Goal: Transaction & Acquisition: Purchase product/service

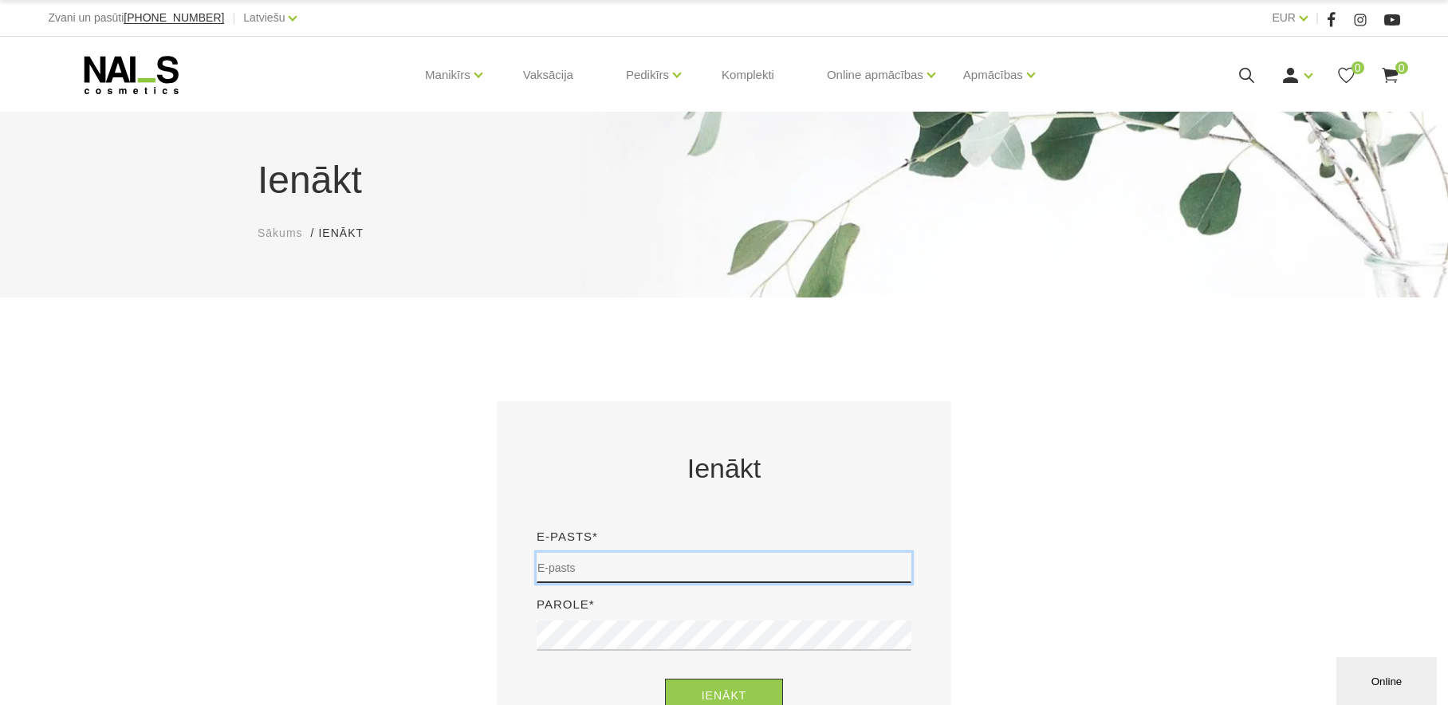
type input "[EMAIL_ADDRESS][DOMAIN_NAME]"
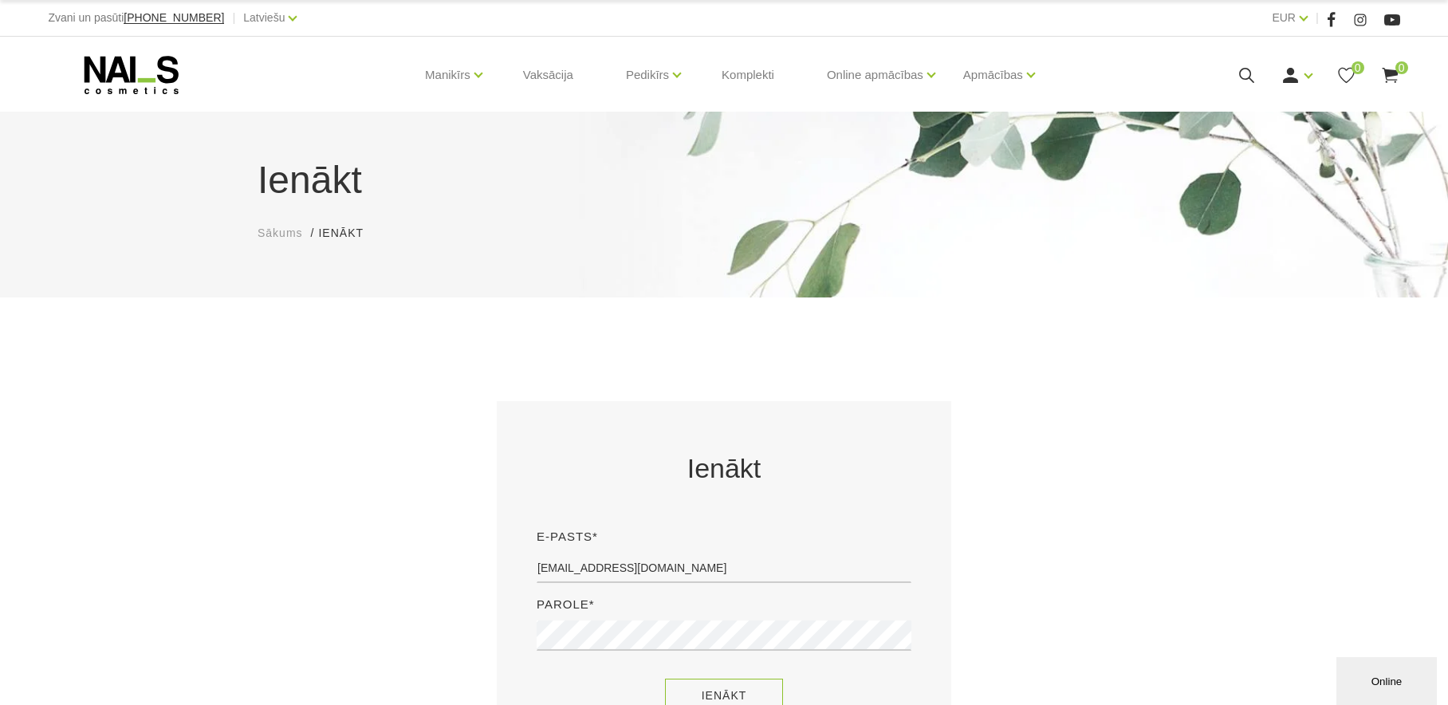
click at [730, 690] on button "Ienākt" at bounding box center [724, 696] width 119 height 34
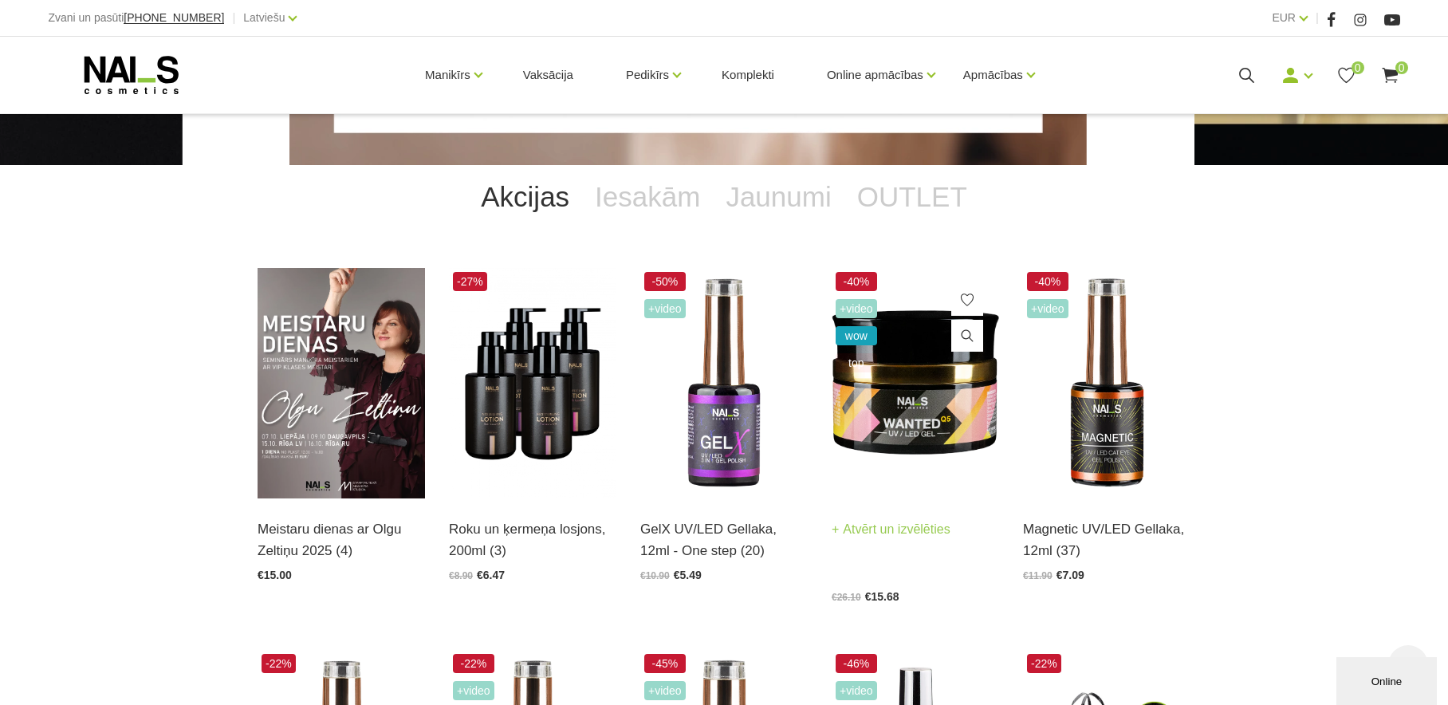
scroll to position [432, 0]
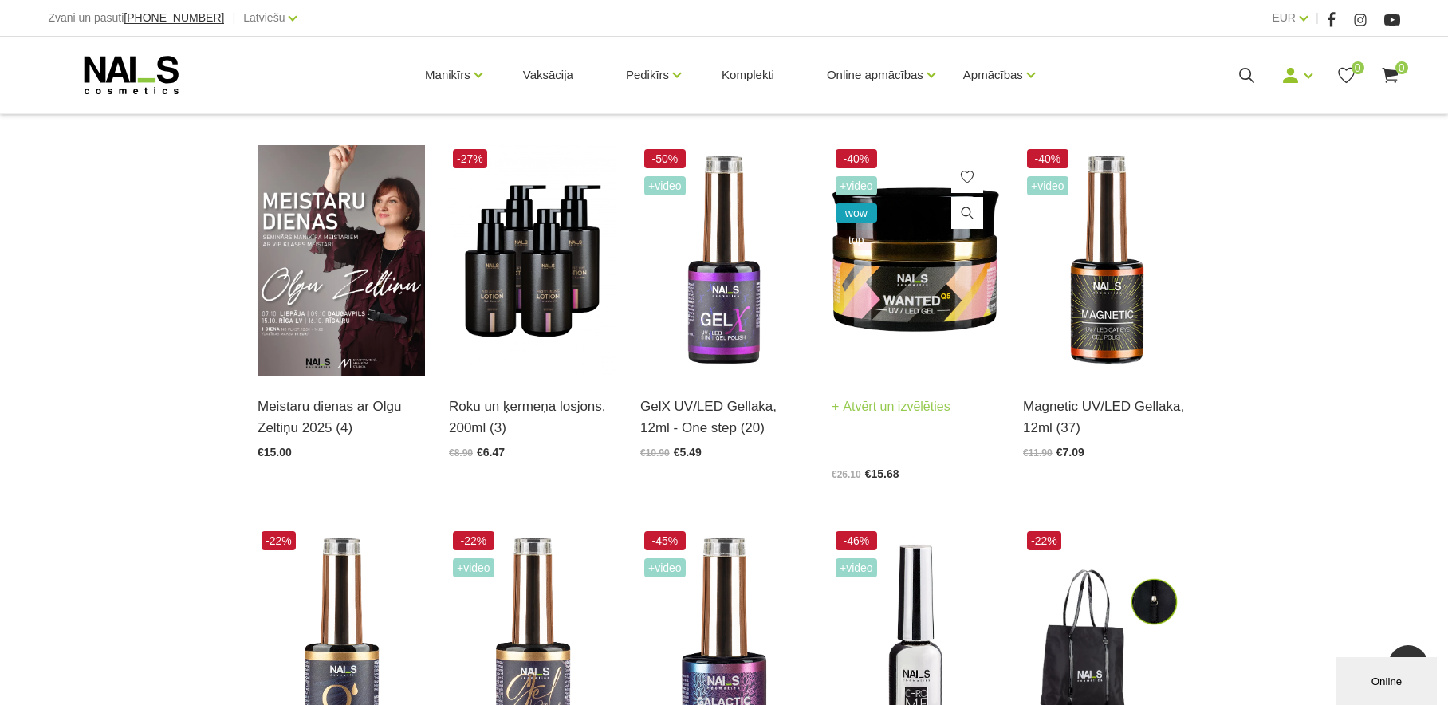
click at [923, 270] on img at bounding box center [915, 260] width 167 height 230
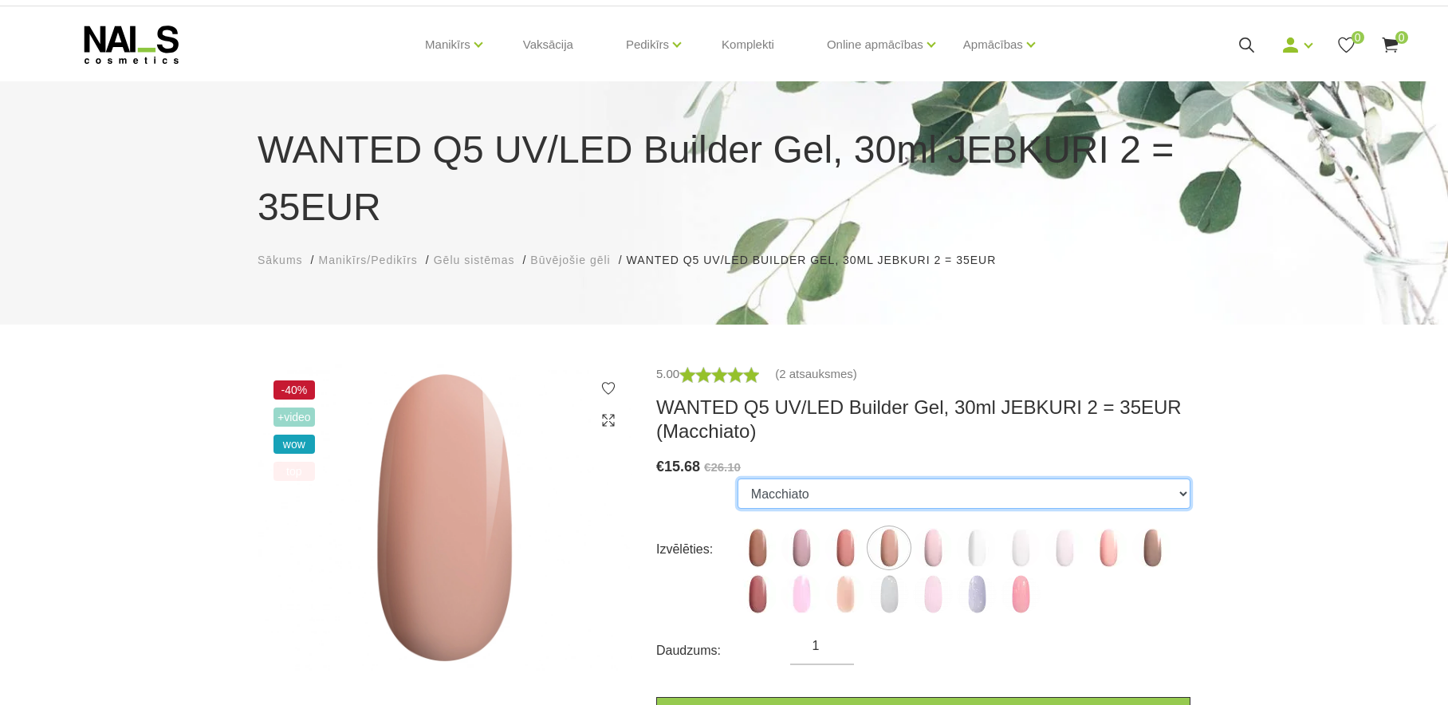
scroll to position [108, 0]
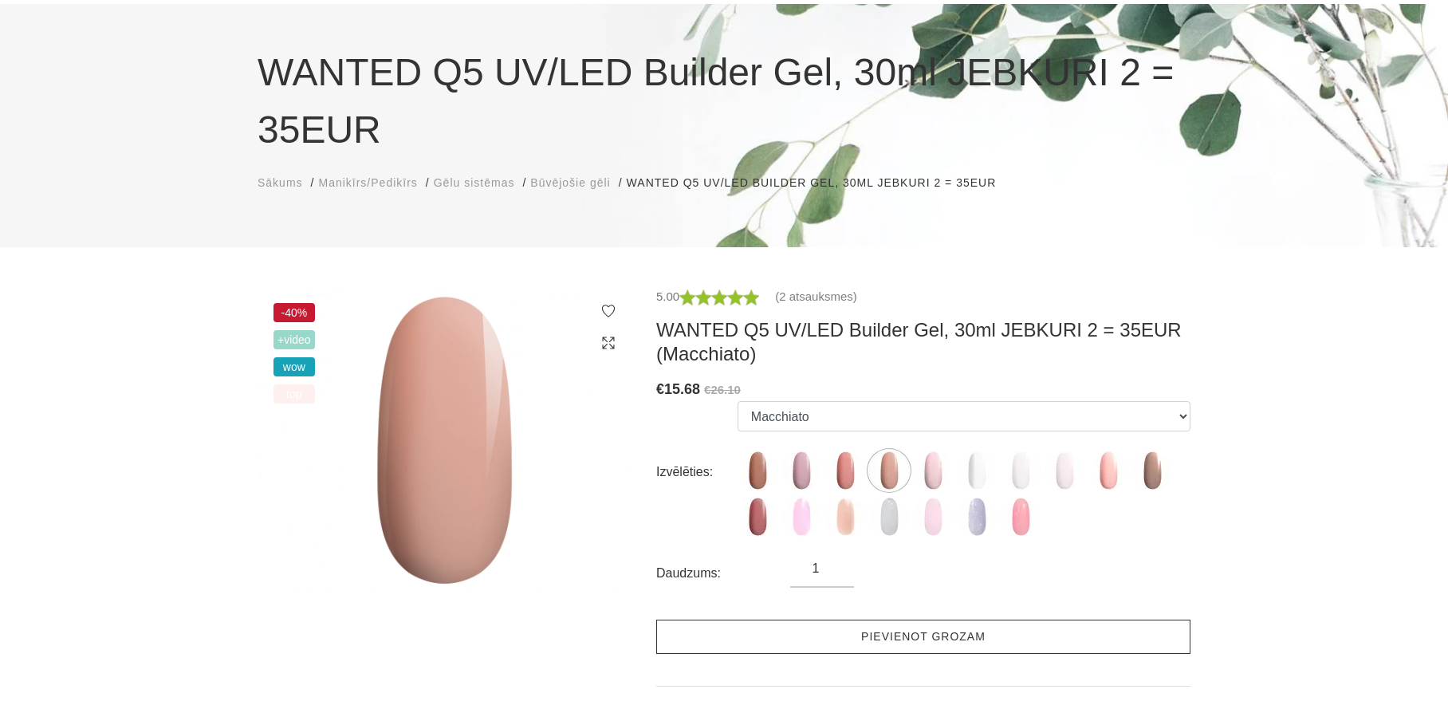
click at [986, 647] on link "Pievienot grozam" at bounding box center [923, 637] width 534 height 34
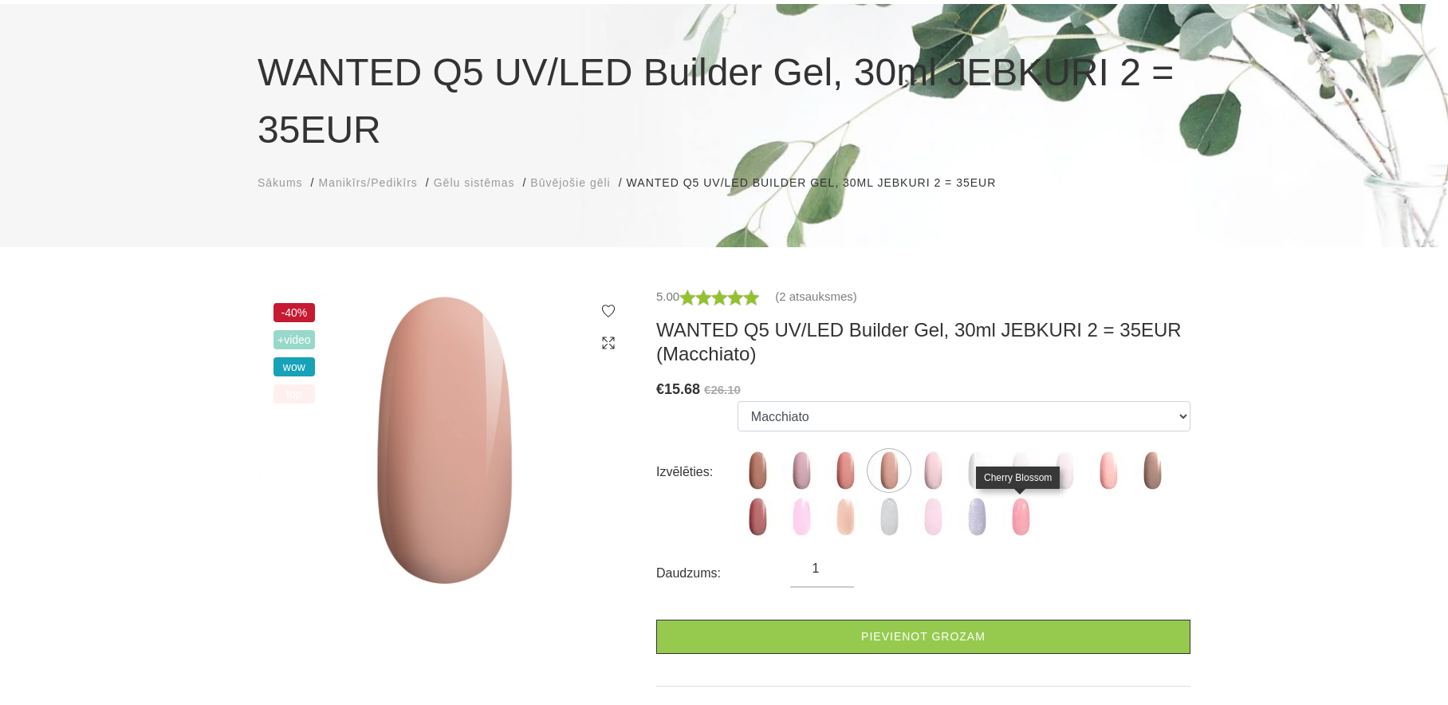
click at [1020, 522] on img at bounding box center [1021, 517] width 40 height 40
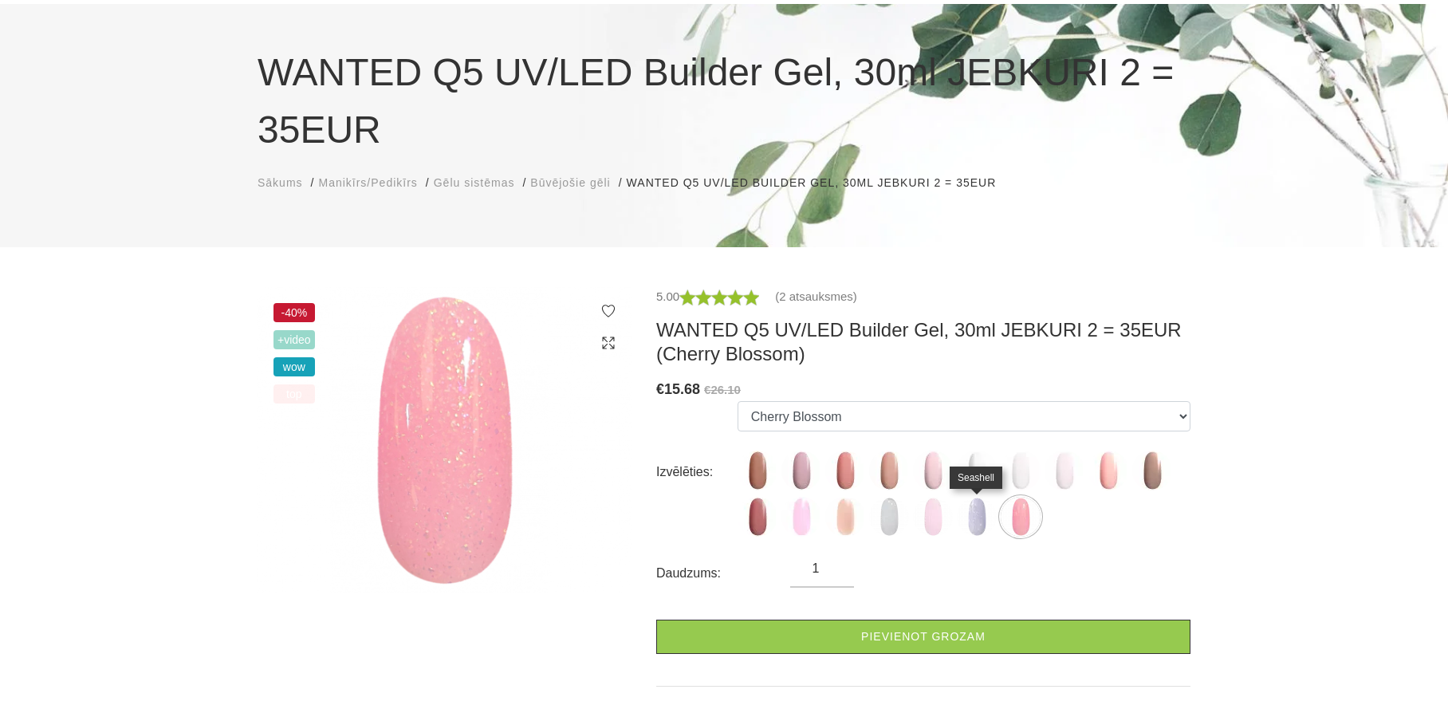
click at [983, 518] on img at bounding box center [977, 517] width 40 height 40
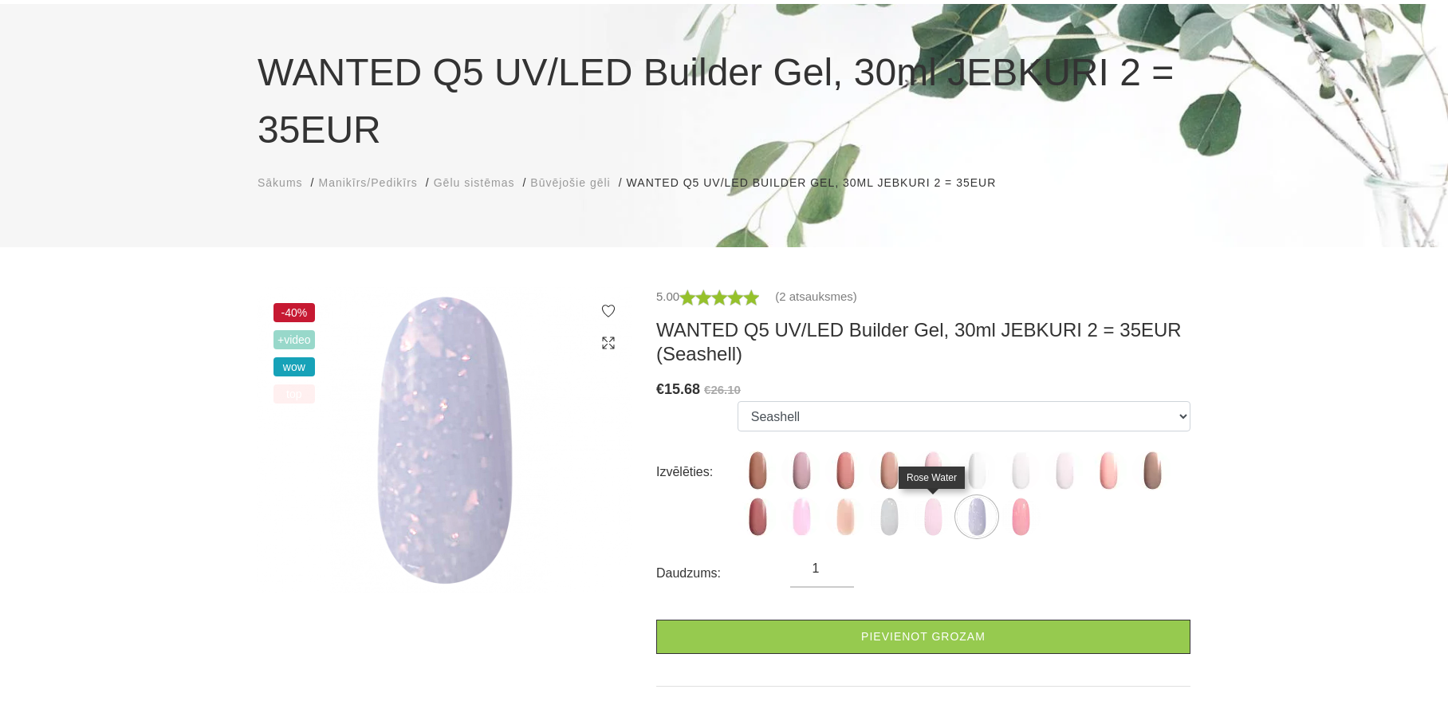
click at [936, 519] on img at bounding box center [933, 517] width 40 height 40
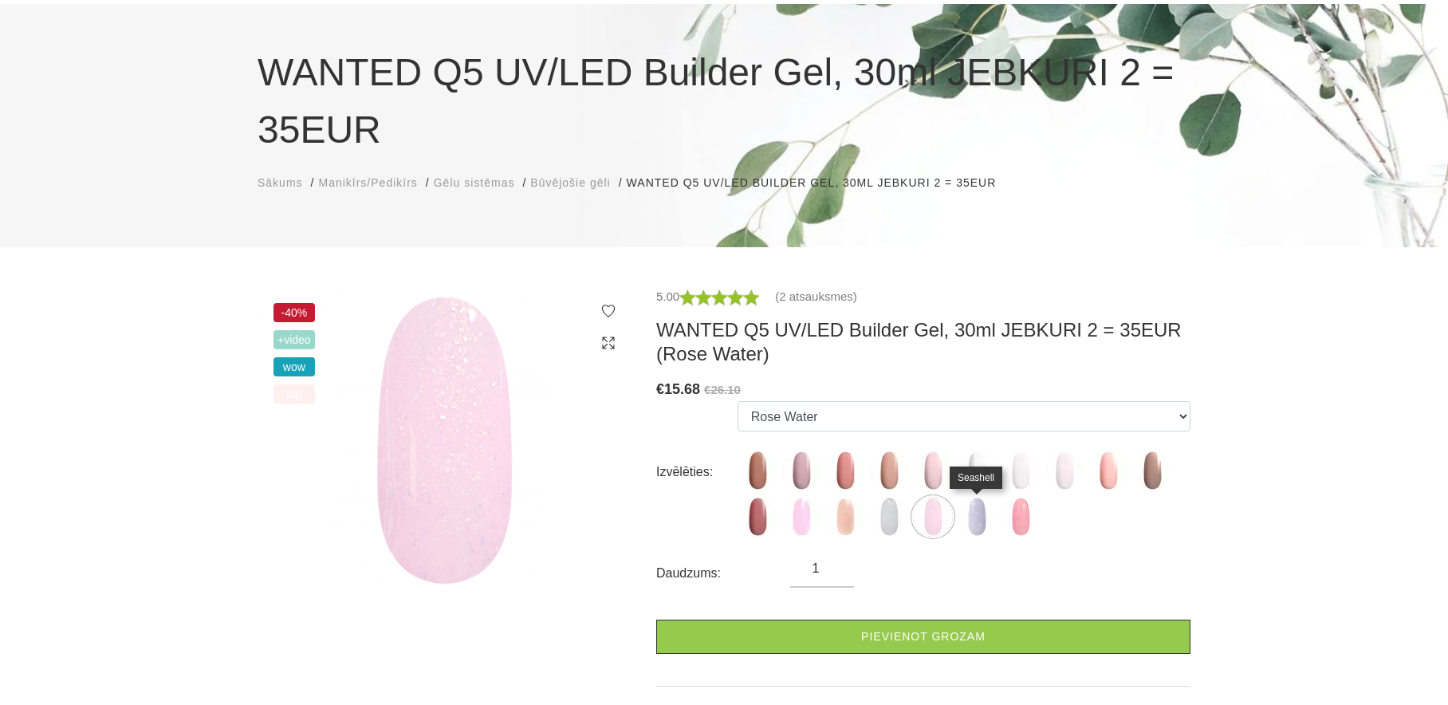
click at [973, 521] on img at bounding box center [977, 517] width 40 height 40
select select "6426"
